Goal: Task Accomplishment & Management: Manage account settings

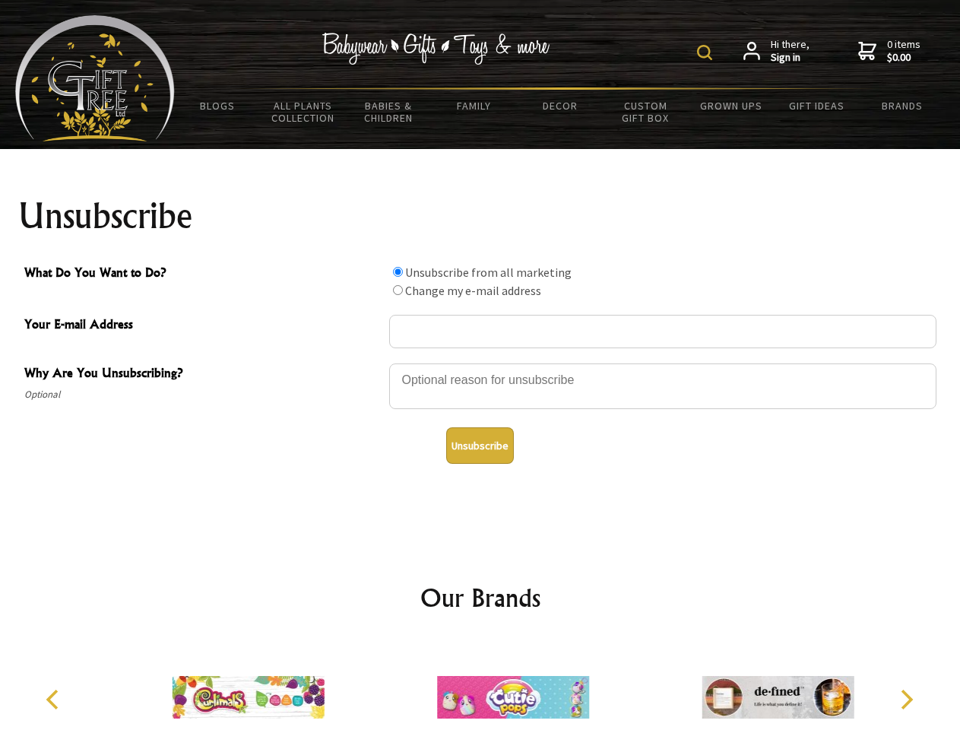
click at [707, 52] on img at bounding box center [704, 52] width 15 height 15
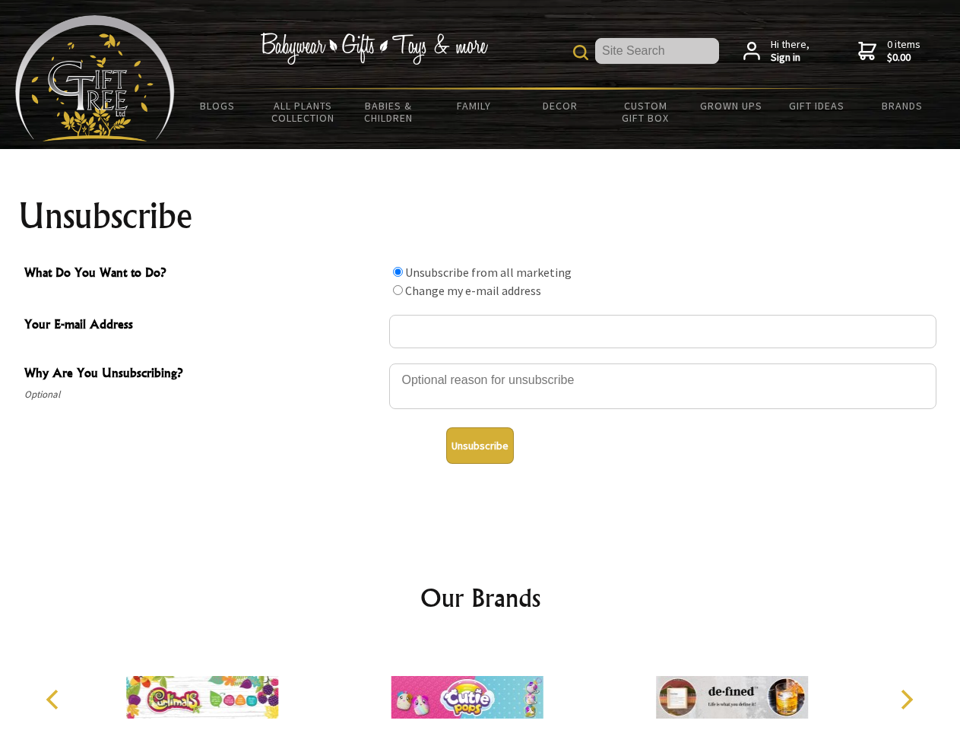
click at [480, 363] on div at bounding box center [662, 388] width 547 height 53
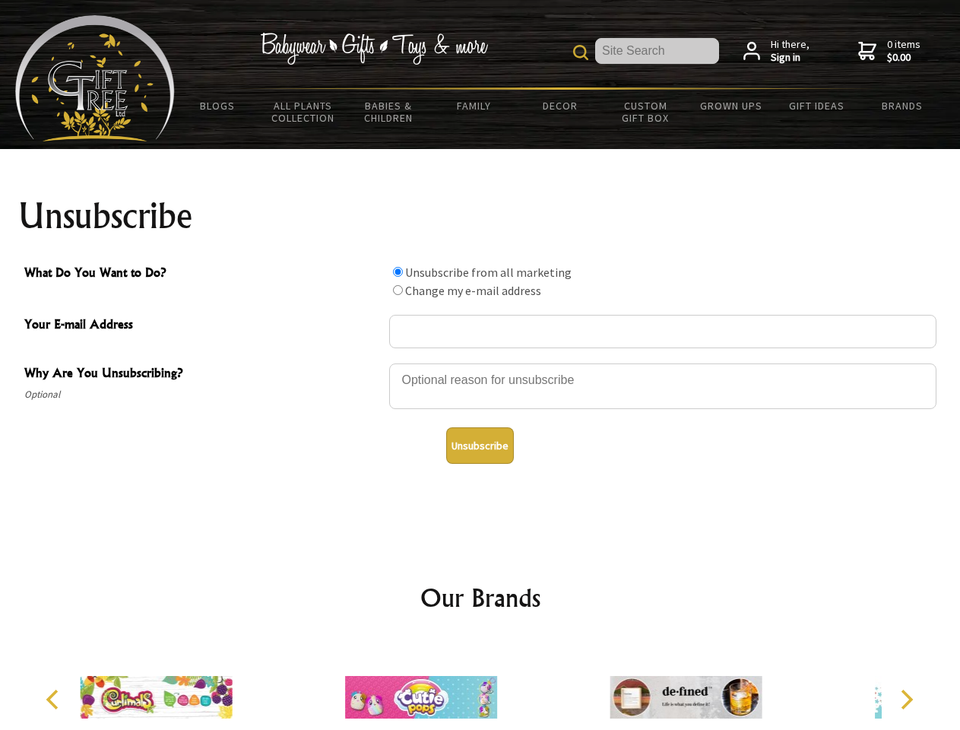
click at [398, 271] on input "What Do You Want to Do?" at bounding box center [398, 272] width 10 height 10
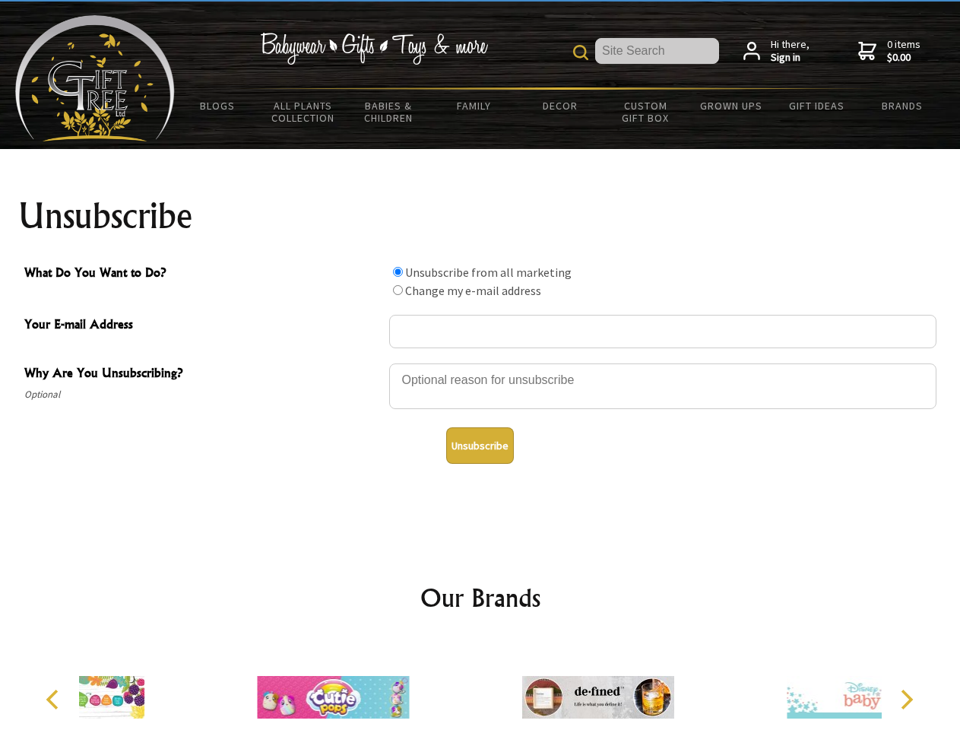
click at [398, 290] on input "What Do You Want to Do?" at bounding box center [398, 290] width 10 height 10
radio input "true"
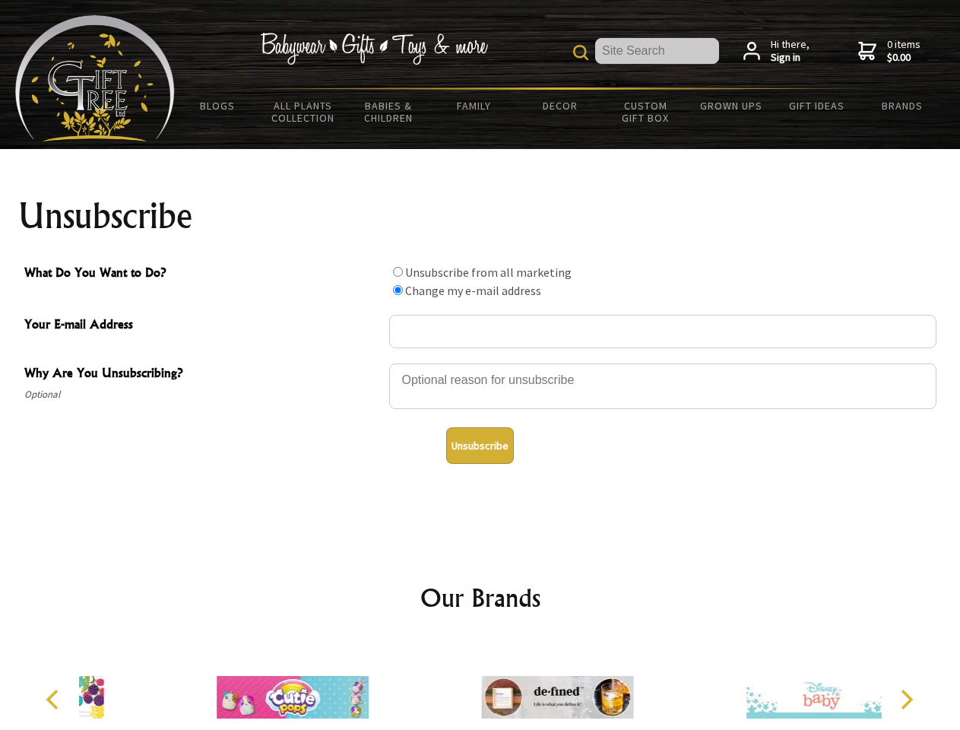
click at [480, 445] on button "Unsubscribe" at bounding box center [480, 445] width 68 height 36
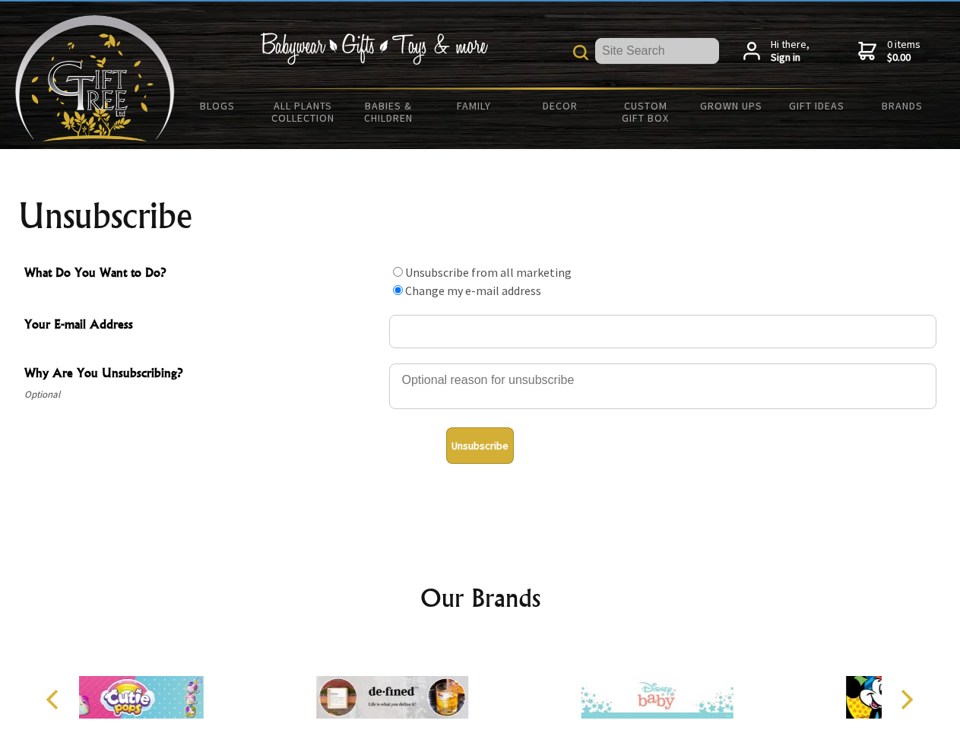
click at [55, 699] on icon "Previous" at bounding box center [54, 699] width 20 height 20
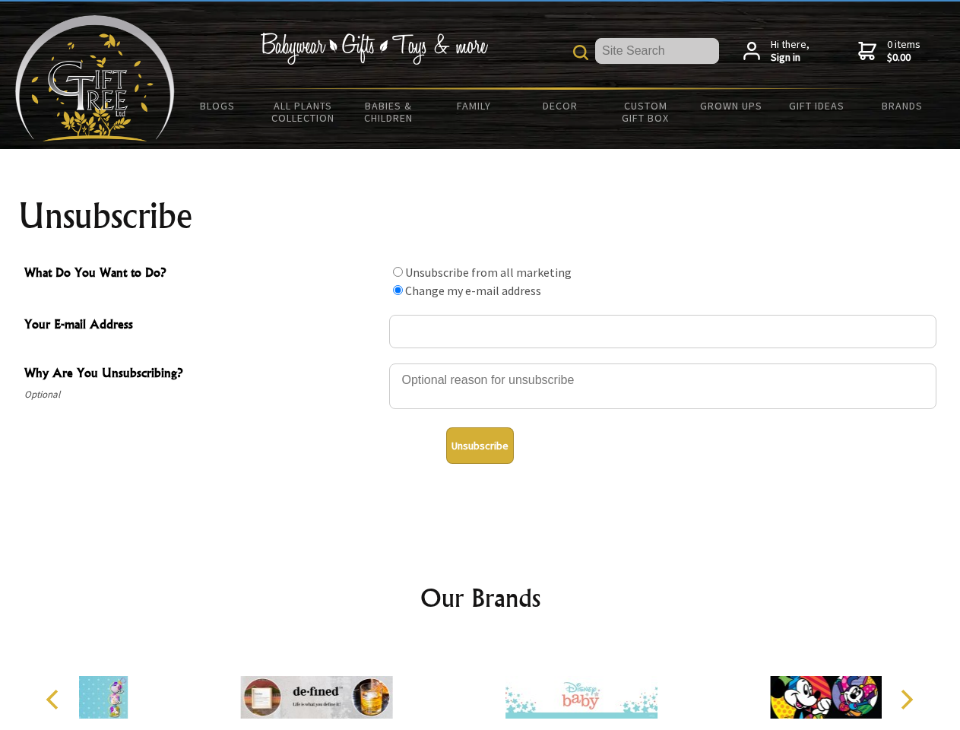
click at [906, 699] on icon "Next" at bounding box center [905, 699] width 20 height 20
